Goal: Transaction & Acquisition: Purchase product/service

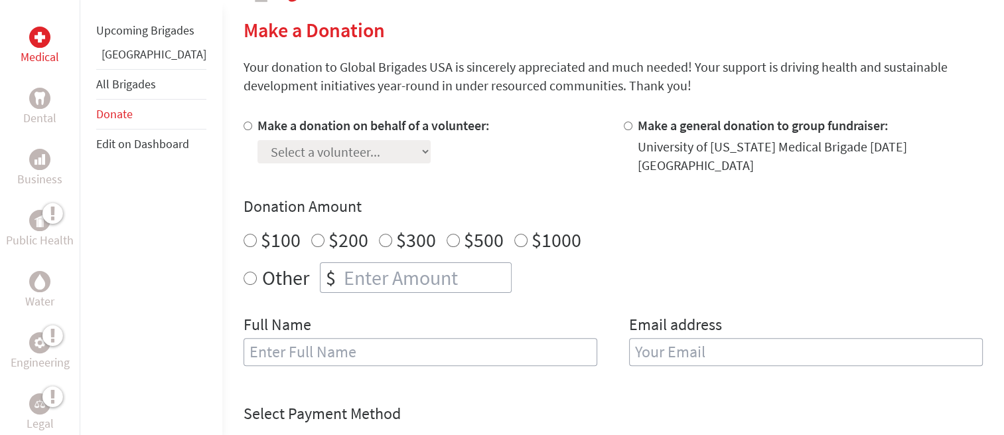
scroll to position [319, 0]
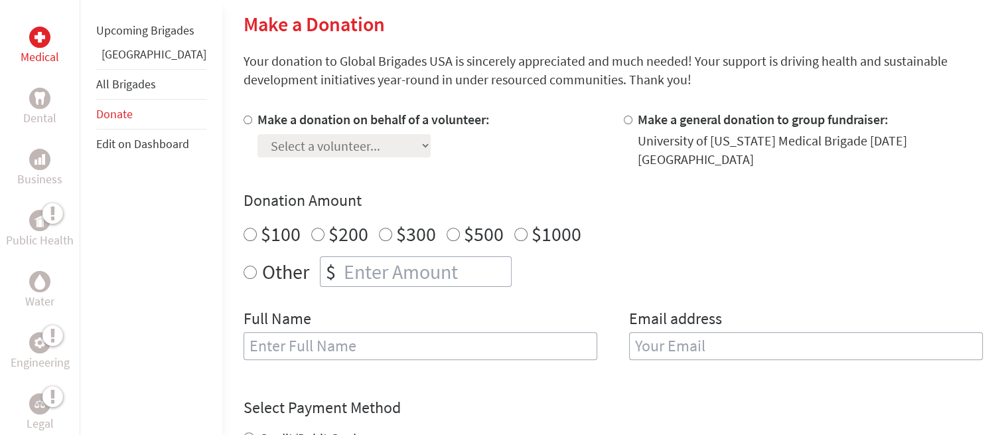
click at [244, 121] on input "Make a donation on behalf of a volunteer:" at bounding box center [248, 120] width 9 height 9
radio input "true"
click at [258, 143] on select "Select a volunteer... [PERSON_NAME] [PERSON_NAME] [PERSON_NAME] [PERSON_NAME] […" at bounding box center [344, 145] width 173 height 23
select select "24A6E4B2-81A3-11EF-BF8B-42010A8A0043"
click at [258, 134] on select "Select a volunteer... [PERSON_NAME] [PERSON_NAME] [PERSON_NAME] [PERSON_NAME] […" at bounding box center [344, 145] width 173 height 23
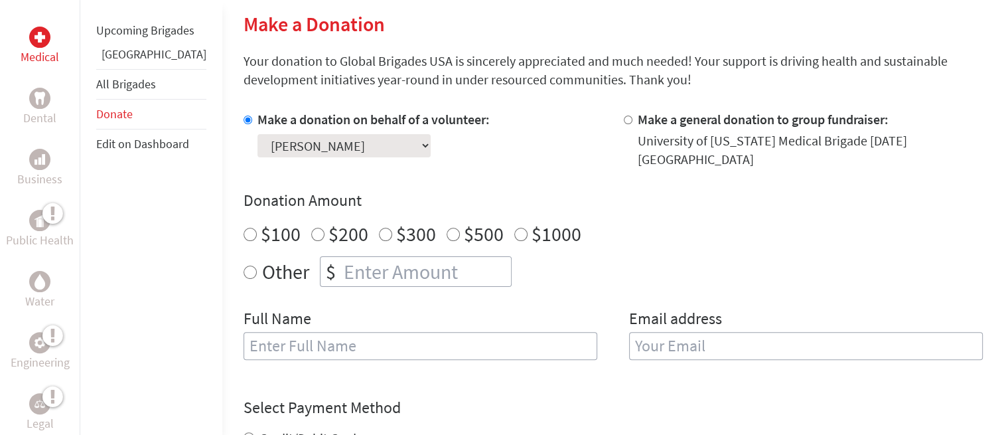
click at [624, 119] on input "Make a general donation to group fundraiser:" at bounding box center [628, 120] width 9 height 9
radio input "true"
click at [244, 228] on input "$100" at bounding box center [250, 234] width 13 height 13
radio input "true"
click at [500, 398] on h4 "Select Payment Method" at bounding box center [614, 407] width 740 height 21
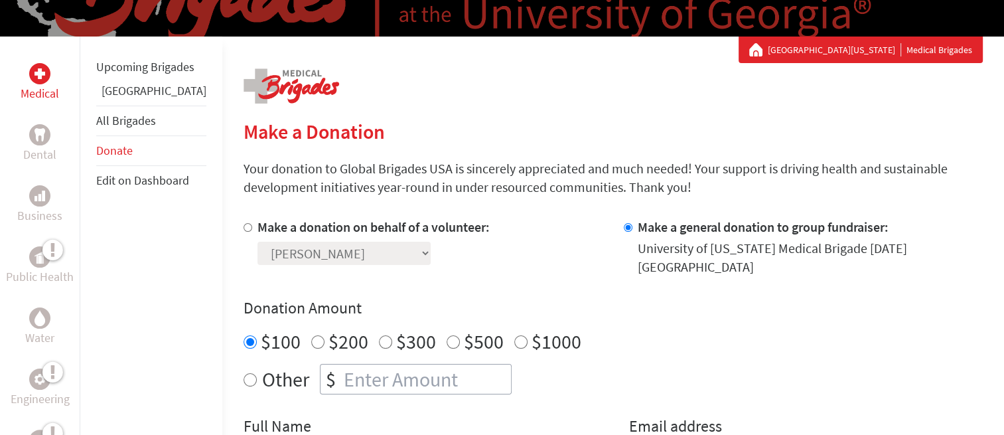
scroll to position [212, 0]
